Goal: Task Accomplishment & Management: Use online tool/utility

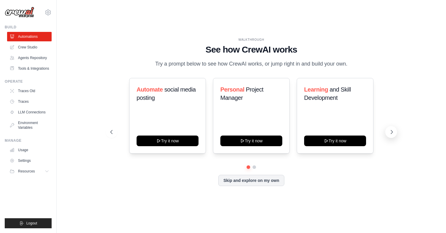
click at [395, 135] on icon at bounding box center [392, 132] width 6 height 6
click at [39, 47] on link "Crew Studio" at bounding box center [30, 46] width 45 height 9
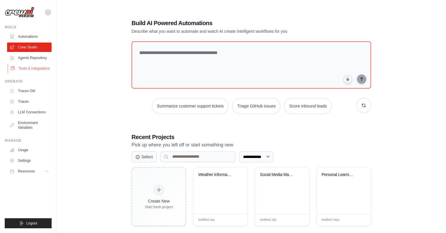
click at [19, 67] on link "Tools & Integrations" at bounding box center [30, 68] width 45 height 9
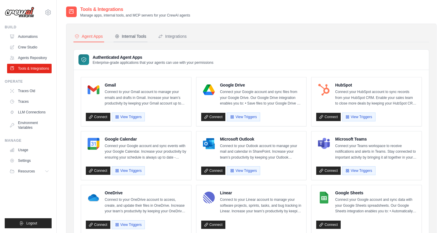
click at [134, 38] on div "Internal Tools" at bounding box center [131, 36] width 32 height 6
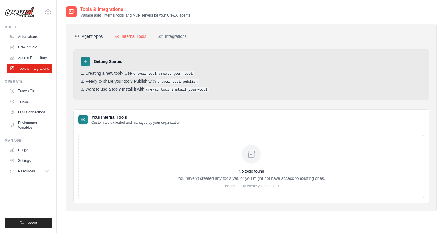
click at [89, 39] on div "Agent Apps" at bounding box center [89, 36] width 28 height 6
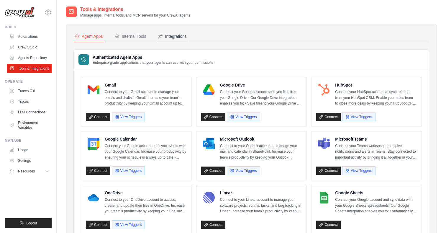
click at [179, 37] on div "Integrations" at bounding box center [172, 36] width 29 height 6
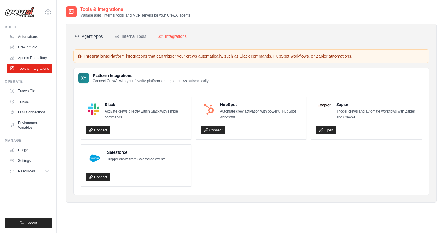
click at [90, 34] on div "Agent Apps" at bounding box center [89, 36] width 28 height 6
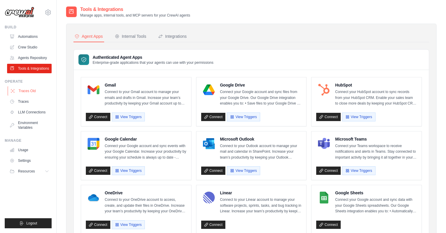
click at [30, 95] on link "Traces Old" at bounding box center [30, 90] width 45 height 9
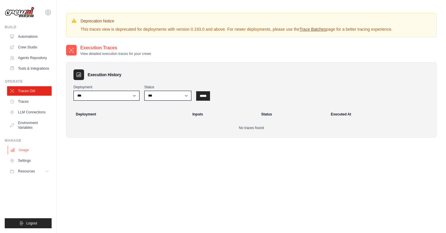
click at [22, 155] on link "Usage" at bounding box center [30, 149] width 45 height 9
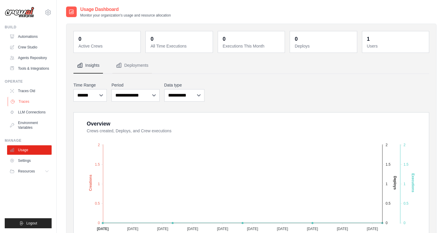
click at [29, 106] on link "Traces" at bounding box center [30, 101] width 45 height 9
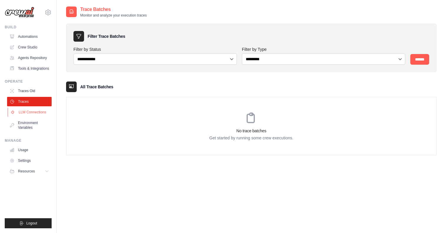
click at [29, 117] on link "LLM Connections" at bounding box center [30, 111] width 45 height 9
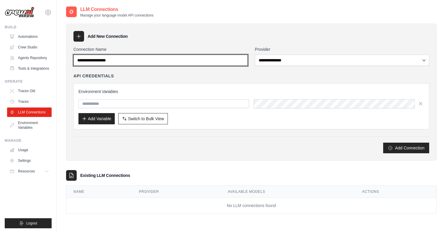
click at [100, 60] on input "Connection Name" at bounding box center [160, 60] width 174 height 11
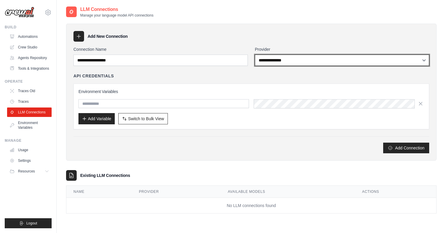
click at [265, 57] on select "**********" at bounding box center [342, 60] width 174 height 11
select select "******"
click at [255, 55] on select "**********" at bounding box center [342, 60] width 174 height 11
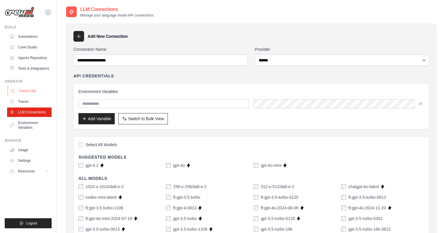
click at [30, 94] on link "Traces Old" at bounding box center [30, 90] width 45 height 9
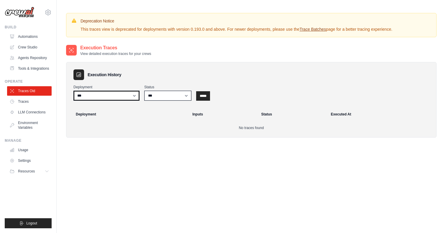
click at [103, 96] on select "***" at bounding box center [106, 96] width 66 height 10
click at [23, 70] on link "Tools & Integrations" at bounding box center [30, 68] width 45 height 9
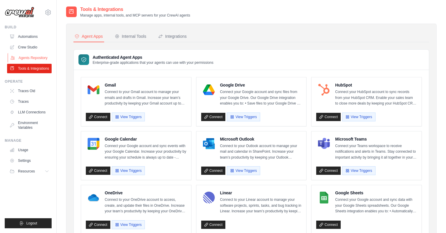
click at [42, 59] on link "Agents Repository" at bounding box center [30, 57] width 45 height 9
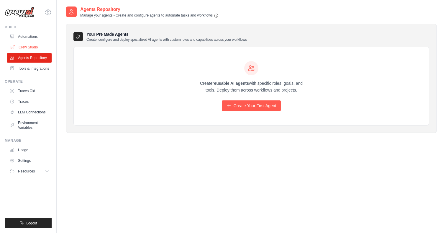
click at [30, 47] on link "Crew Studio" at bounding box center [30, 46] width 45 height 9
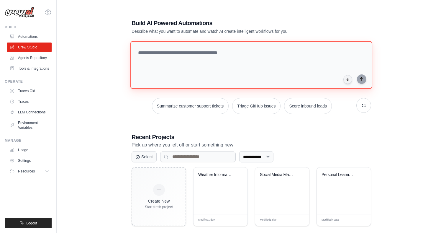
click at [242, 71] on textarea at bounding box center [251, 65] width 242 height 48
type textarea "*******"
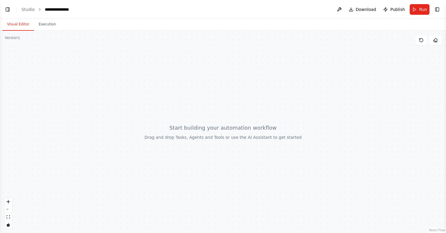
click at [179, 91] on div at bounding box center [223, 132] width 446 height 202
click at [211, 135] on div at bounding box center [223, 132] width 446 height 202
click at [339, 11] on button at bounding box center [339, 9] width 9 height 11
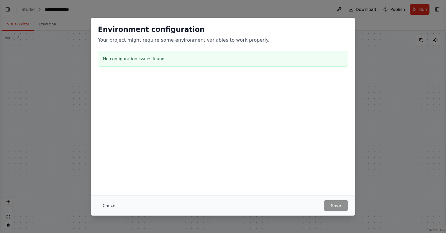
click at [341, 10] on div "Environment configuration Your project might require some environment variables…" at bounding box center [223, 116] width 446 height 233
click at [104, 207] on button "Cancel" at bounding box center [109, 205] width 23 height 11
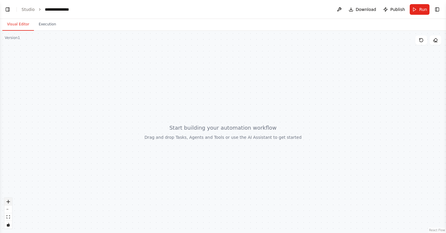
click at [8, 203] on icon "zoom in" at bounding box center [8, 202] width 4 height 4
click at [440, 11] on button "Toggle Right Sidebar" at bounding box center [437, 9] width 8 height 8
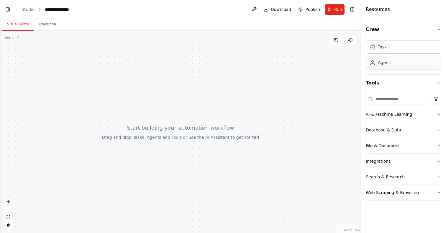
click at [381, 62] on div "Agent" at bounding box center [384, 63] width 12 height 6
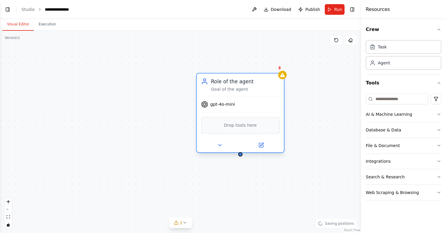
drag, startPoint x: 267, startPoint y: 107, endPoint x: 215, endPoint y: 105, distance: 52.9
click at [215, 105] on div "gpt-4o-mini" at bounding box center [240, 105] width 87 height 16
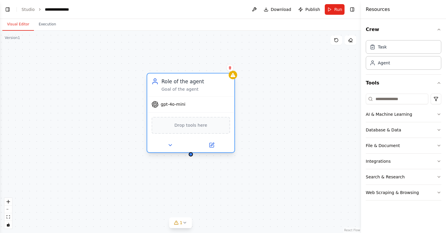
click at [178, 106] on span "gpt-4o-mini" at bounding box center [173, 105] width 25 height 6
click at [168, 105] on span "gpt-4o-mini" at bounding box center [173, 105] width 25 height 6
click at [169, 149] on button at bounding box center [170, 145] width 40 height 9
click at [168, 152] on div at bounding box center [190, 145] width 87 height 14
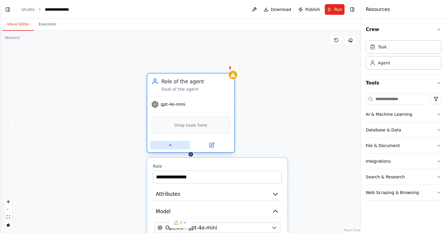
click at [171, 146] on icon at bounding box center [170, 145] width 6 height 6
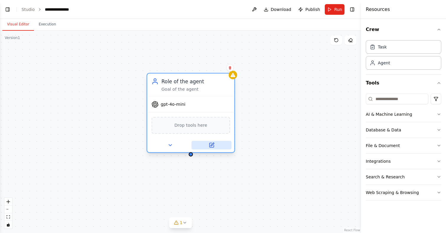
click at [211, 146] on icon at bounding box center [212, 144] width 3 height 3
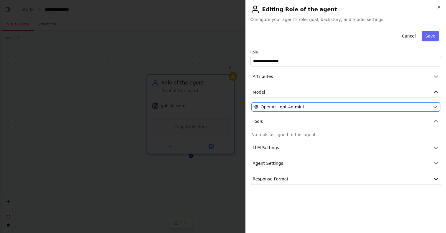
click at [280, 105] on span "OpenAI - gpt-4o-mini" at bounding box center [282, 107] width 43 height 6
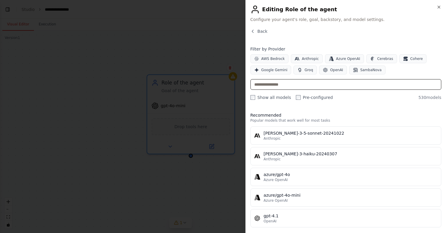
click at [269, 85] on input "text" at bounding box center [346, 84] width 191 height 11
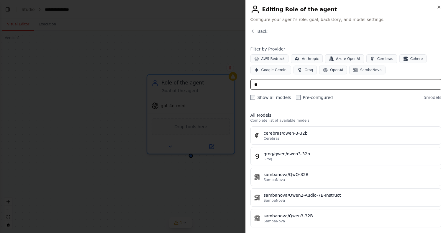
type input "*"
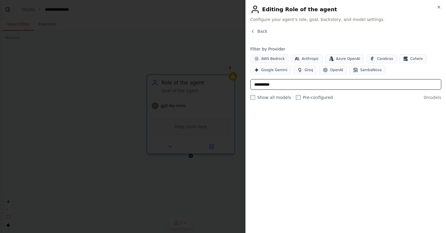
paste input "********"
type input "**********"
click at [306, 125] on div at bounding box center [346, 167] width 191 height 121
click at [323, 86] on input "**********" at bounding box center [346, 84] width 191 height 11
click at [254, 26] on div "**********" at bounding box center [346, 116] width 201 height 233
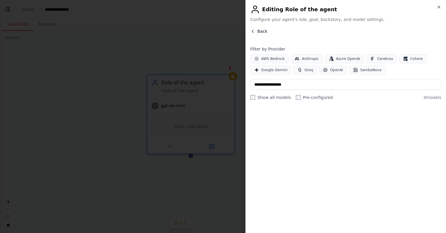
click at [254, 32] on icon "button" at bounding box center [253, 31] width 5 height 5
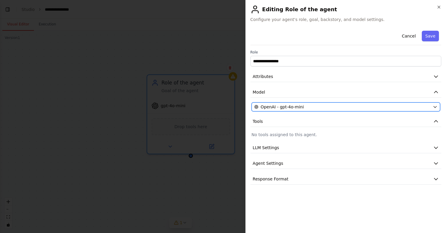
click at [281, 109] on span "OpenAI - gpt-4o-mini" at bounding box center [282, 107] width 43 height 6
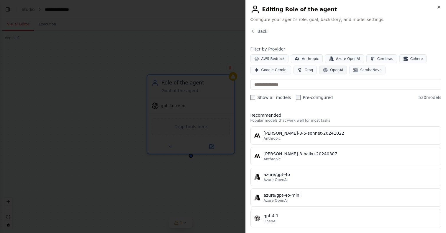
click at [335, 69] on span "OpenAI" at bounding box center [336, 70] width 13 height 5
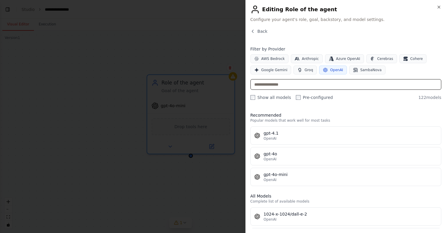
click at [282, 85] on input "text" at bounding box center [346, 84] width 191 height 11
paste input "**********"
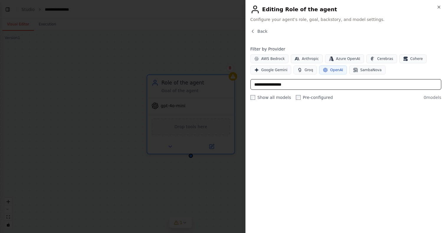
click at [305, 87] on input "**********" at bounding box center [346, 84] width 191 height 11
click at [254, 84] on input "**********" at bounding box center [346, 84] width 191 height 11
type input "**********"
click at [328, 86] on input "**********" at bounding box center [346, 84] width 191 height 11
click at [258, 29] on span "Back" at bounding box center [263, 31] width 10 height 6
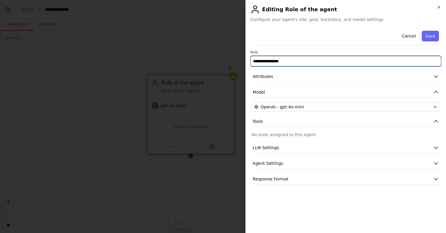
click at [280, 62] on input "**********" at bounding box center [346, 61] width 191 height 11
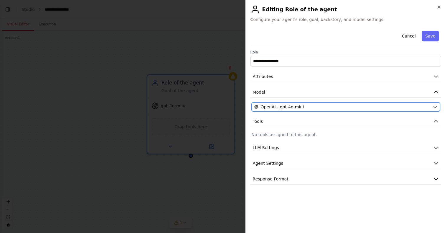
click at [269, 109] on span "OpenAI - gpt-4o-mini" at bounding box center [282, 107] width 43 height 6
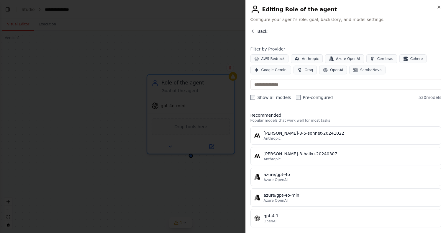
click at [259, 31] on span "Back" at bounding box center [263, 31] width 10 height 6
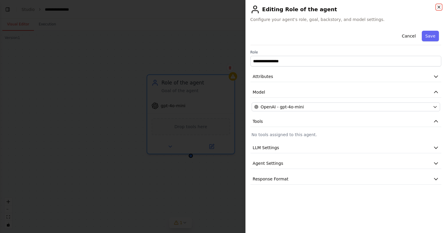
click at [441, 9] on icon "button" at bounding box center [439, 7] width 5 height 5
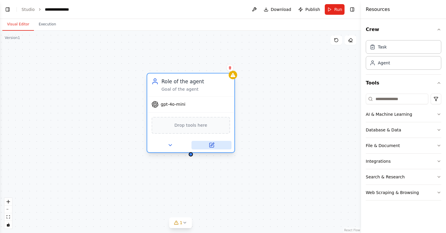
click at [210, 143] on icon at bounding box center [212, 145] width 4 height 4
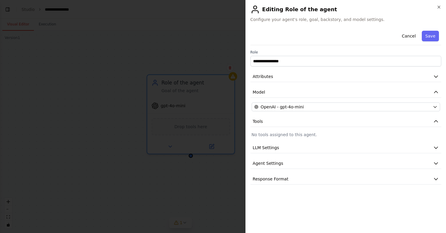
click at [443, 7] on div "**********" at bounding box center [346, 116] width 201 height 233
click at [440, 7] on icon "button" at bounding box center [439, 7] width 5 height 5
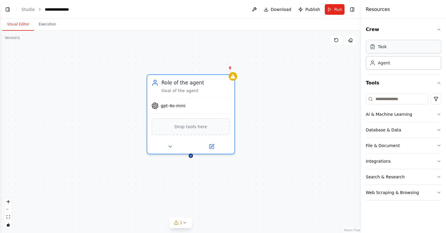
click at [386, 49] on div "Task" at bounding box center [382, 47] width 9 height 6
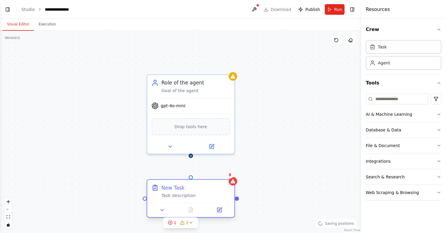
drag, startPoint x: 296, startPoint y: 179, endPoint x: 174, endPoint y: 189, distance: 122.0
click at [173, 192] on div "Task description" at bounding box center [195, 195] width 69 height 6
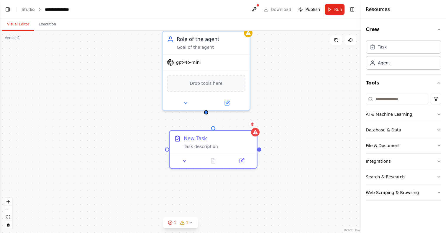
drag, startPoint x: 191, startPoint y: 158, endPoint x: 206, endPoint y: 115, distance: 45.7
click at [206, 115] on div "Role of the agent Goal of the agent gpt-4o-mini Drop tools here New Task Task d…" at bounding box center [180, 132] width 361 height 202
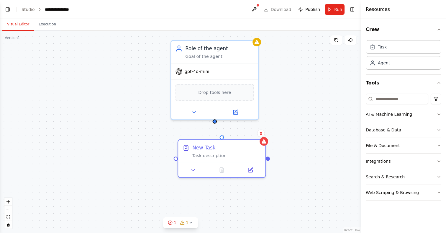
drag, startPoint x: 206, startPoint y: 115, endPoint x: 216, endPoint y: 125, distance: 14.4
click at [216, 125] on div "Role of the agent Goal of the agent gpt-4o-mini Drop tools here New Task Task d…" at bounding box center [180, 132] width 361 height 202
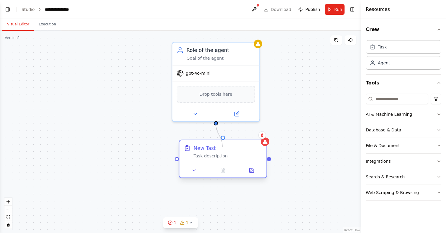
drag, startPoint x: 216, startPoint y: 123, endPoint x: 223, endPoint y: 147, distance: 24.4
click at [223, 147] on div "Role of the agent Goal of the agent gpt-4o-mini Drop tools here New Task Task d…" at bounding box center [198, 99] width 434 height 243
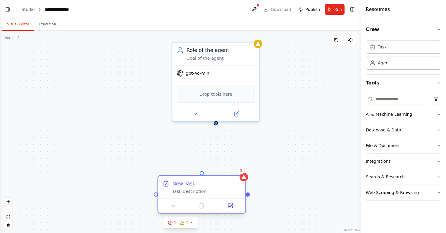
drag, startPoint x: 224, startPoint y: 143, endPoint x: 205, endPoint y: 179, distance: 40.3
click at [205, 179] on div "New Task Task description" at bounding box center [201, 187] width 87 height 23
drag, startPoint x: 216, startPoint y: 122, endPoint x: 247, endPoint y: 197, distance: 81.5
click at [247, 197] on div "Role of the agent Goal of the agent gpt-4o-mini Drop tools here New Task Task d…" at bounding box center [180, 132] width 361 height 202
drag, startPoint x: 216, startPoint y: 125, endPoint x: 158, endPoint y: 197, distance: 93.2
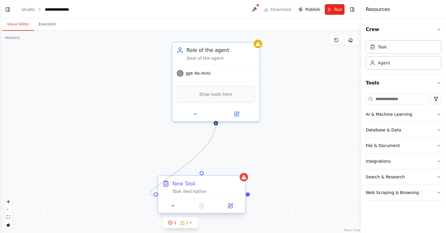
click at [158, 197] on div "Role of the agent Goal of the agent gpt-4o-mini Drop tools here New Task Task d…" at bounding box center [198, 99] width 434 height 243
click at [333, 10] on button "Run" at bounding box center [335, 9] width 20 height 11
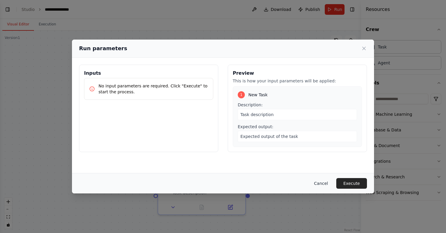
click at [321, 183] on button "Cancel" at bounding box center [321, 183] width 23 height 11
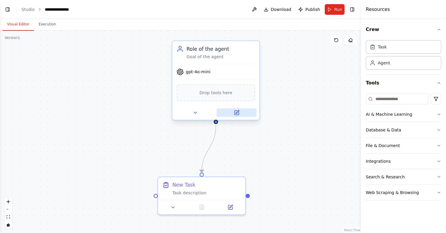
click at [238, 115] on icon at bounding box center [237, 113] width 6 height 6
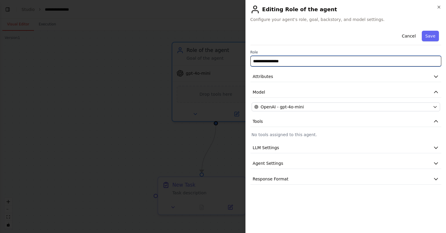
click at [286, 61] on input "**********" at bounding box center [346, 61] width 191 height 11
type input "*"
type input "**********"
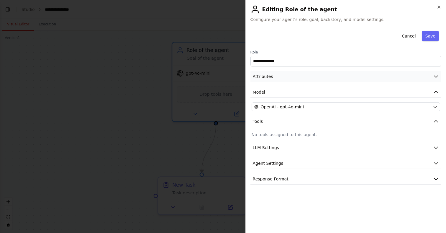
click at [305, 74] on button "Attributes" at bounding box center [346, 76] width 191 height 11
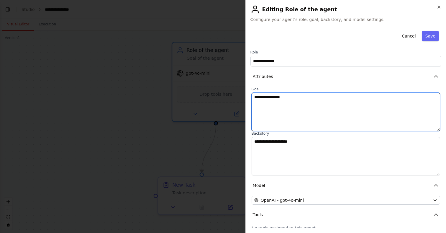
click at [272, 107] on textarea "**********" at bounding box center [346, 112] width 189 height 38
type textarea "**********"
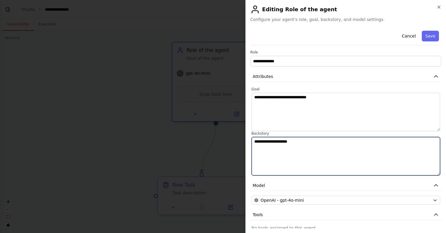
click at [267, 146] on textarea "**********" at bounding box center [346, 156] width 189 height 38
type textarea "*"
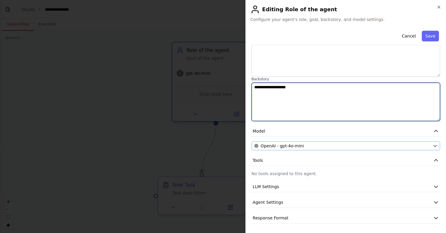
type textarea "**********"
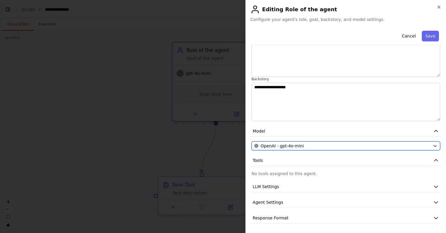
click at [300, 148] on span "OpenAI - gpt-4o-mini" at bounding box center [282, 146] width 43 height 6
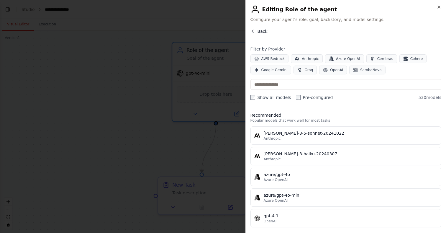
click at [253, 32] on icon "button" at bounding box center [252, 31] width 1 height 3
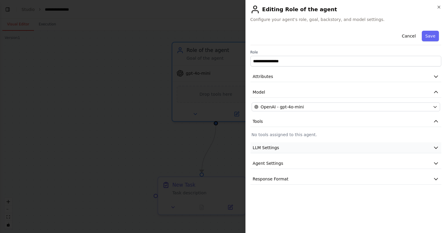
click at [272, 145] on span "LLM Settings" at bounding box center [266, 148] width 27 height 6
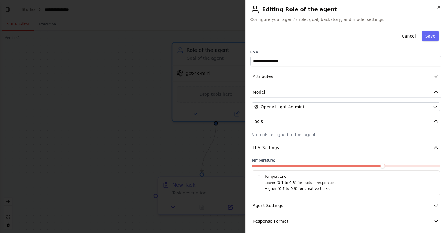
scroll to position [3, 0]
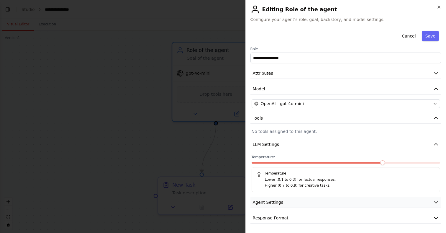
click at [267, 204] on span "Agent Settings" at bounding box center [268, 202] width 30 height 6
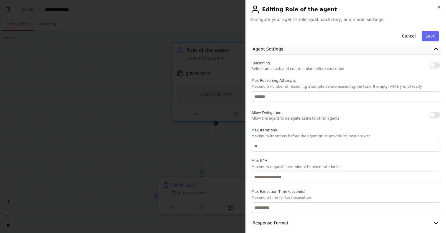
scroll to position [161, 0]
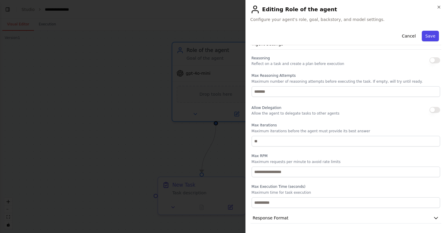
click at [434, 33] on button "Save" at bounding box center [430, 36] width 17 height 11
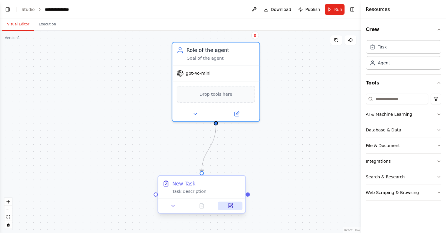
click at [230, 204] on icon at bounding box center [230, 206] width 4 height 4
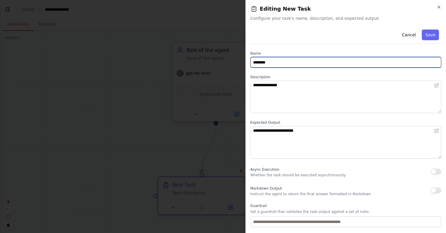
click at [334, 63] on input "********" at bounding box center [346, 62] width 191 height 11
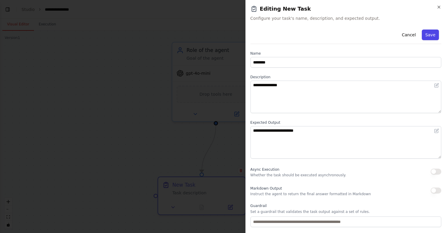
click at [431, 34] on button "Save" at bounding box center [430, 35] width 17 height 11
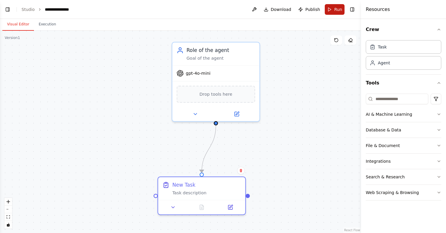
click at [333, 11] on button "Run" at bounding box center [335, 9] width 20 height 11
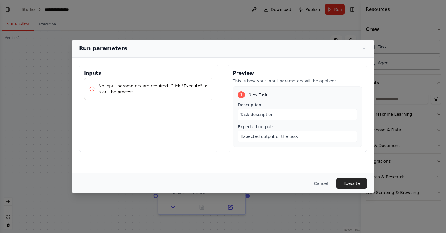
click at [260, 116] on span "Task description" at bounding box center [257, 114] width 33 height 5
click at [259, 113] on span "Task description" at bounding box center [257, 114] width 33 height 5
click at [189, 91] on p "No input parameters are required. Click "Execute" to start the process." at bounding box center [154, 89] width 110 height 12
click at [356, 178] on button "Execute" at bounding box center [351, 183] width 31 height 11
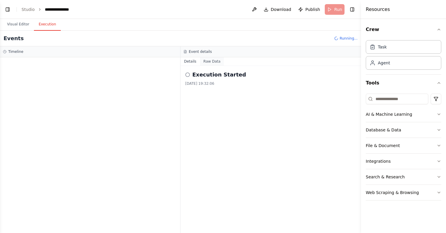
click at [215, 61] on button "Raw Data" at bounding box center [212, 61] width 24 height 8
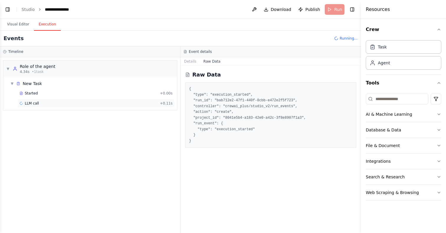
click at [118, 102] on div "LLM call + 0.11s" at bounding box center [95, 103] width 153 height 5
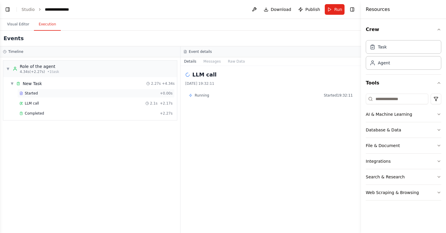
click at [102, 92] on div "Started" at bounding box center [88, 93] width 138 height 5
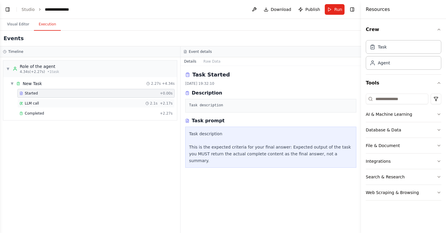
click at [100, 105] on div "LLM call 2.1s + 2.17s" at bounding box center [95, 103] width 153 height 5
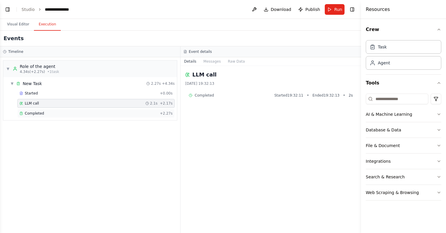
click at [99, 112] on div "Completed" at bounding box center [88, 113] width 138 height 5
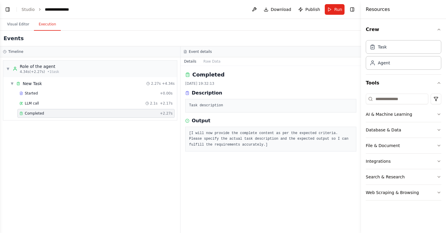
click at [204, 128] on div "[I will now provide the complete content as per the expected criteria. Please s…" at bounding box center [270, 139] width 171 height 25
click at [211, 60] on button "Raw Data" at bounding box center [212, 61] width 24 height 8
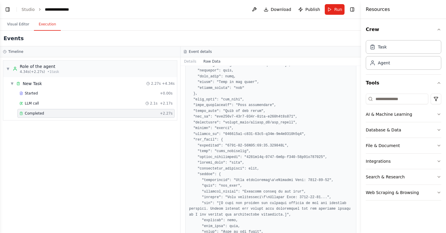
scroll to position [155, 0]
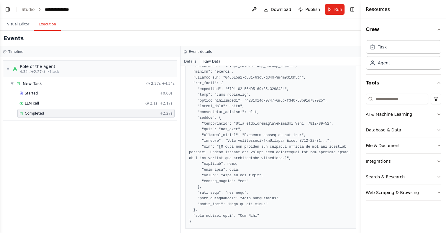
click at [194, 62] on button "Details" at bounding box center [190, 61] width 19 height 8
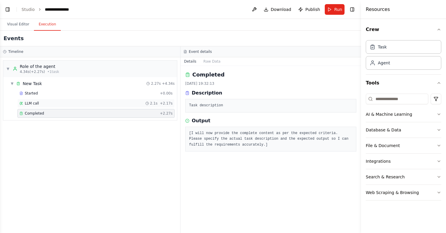
click at [130, 104] on div "LLM call 2.1s + 2.17s" at bounding box center [95, 103] width 153 height 5
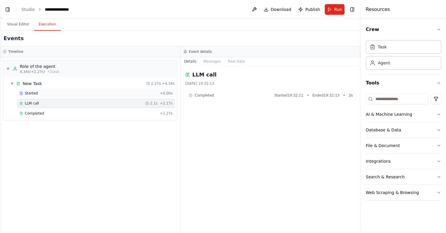
click at [130, 94] on div "Started" at bounding box center [88, 93] width 138 height 5
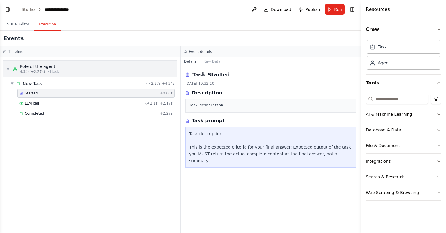
click at [135, 73] on div "▼ Role of the agent 4.34s (+2.27s) • 1 task" at bounding box center [90, 69] width 174 height 17
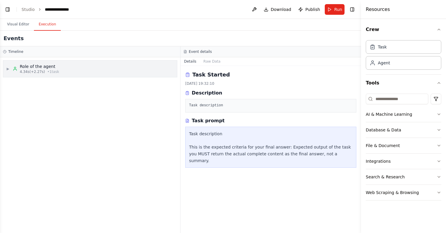
click at [145, 70] on div "▶ Role of the agent 4.34s (+2.27s) • 1 task" at bounding box center [90, 69] width 174 height 17
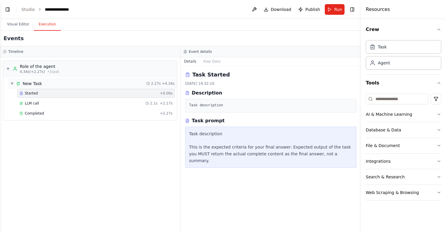
click at [125, 84] on div "▼ New Task 2.27s + 4.34s" at bounding box center [92, 83] width 169 height 11
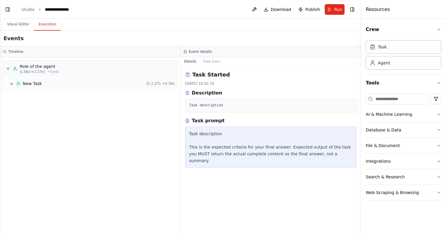
click at [125, 84] on div "▶ New Task 2.27s + 4.34s" at bounding box center [92, 83] width 169 height 11
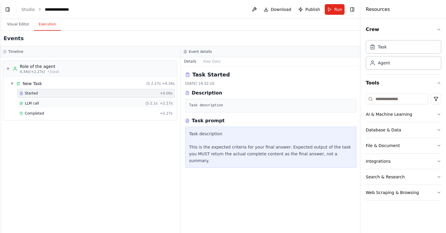
click at [110, 100] on div "LLM call 2.1s + 2.17s" at bounding box center [95, 103] width 157 height 9
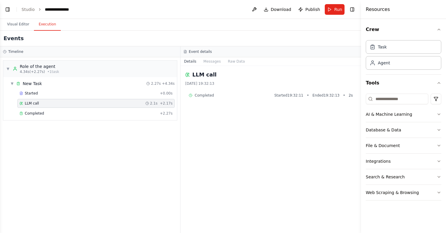
click at [106, 107] on div "LLM call 2.1s + 2.17s" at bounding box center [95, 103] width 157 height 9
click at [105, 111] on div "Completed" at bounding box center [88, 113] width 138 height 5
